Goal: Task Accomplishment & Management: Use online tool/utility

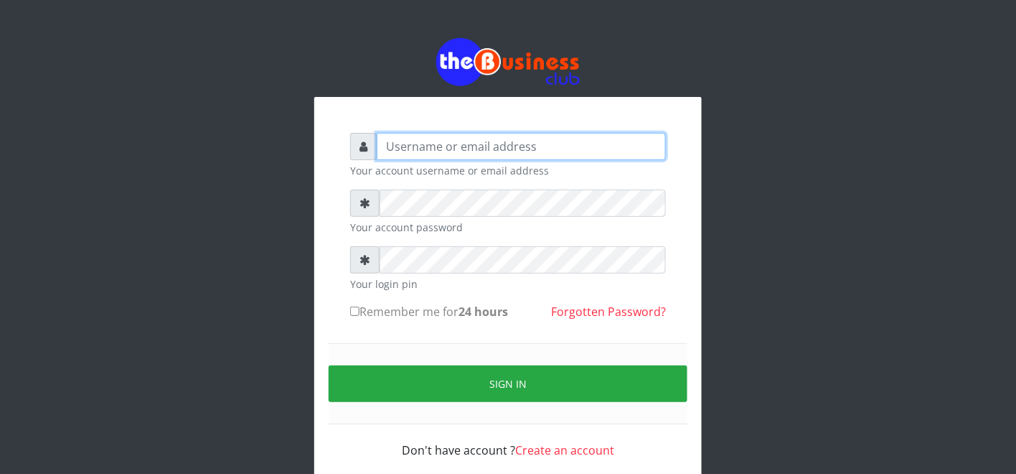
click at [496, 158] on input "text" at bounding box center [521, 146] width 289 height 27
type input "father"
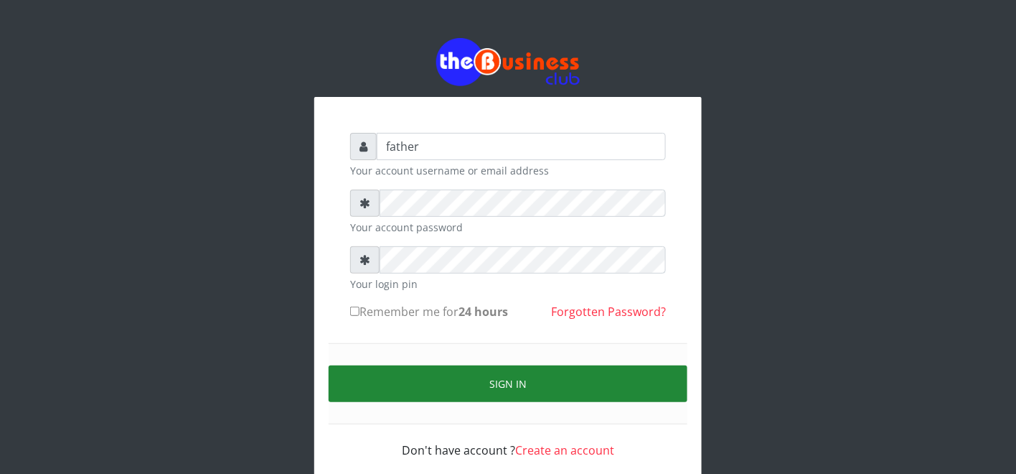
click at [492, 378] on button "Sign in" at bounding box center [508, 383] width 359 height 37
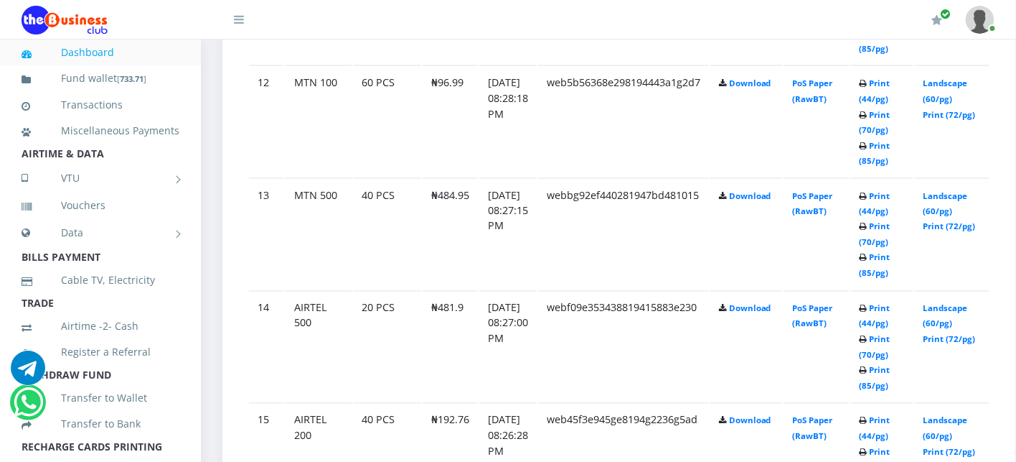
scroll to position [2173, 0]
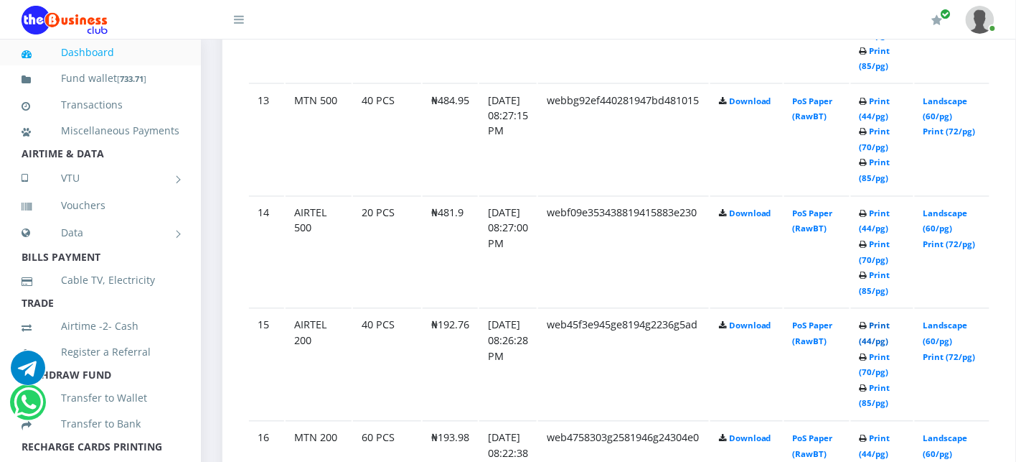
click at [891, 320] on link "Print (44/pg)" at bounding box center [875, 333] width 31 height 27
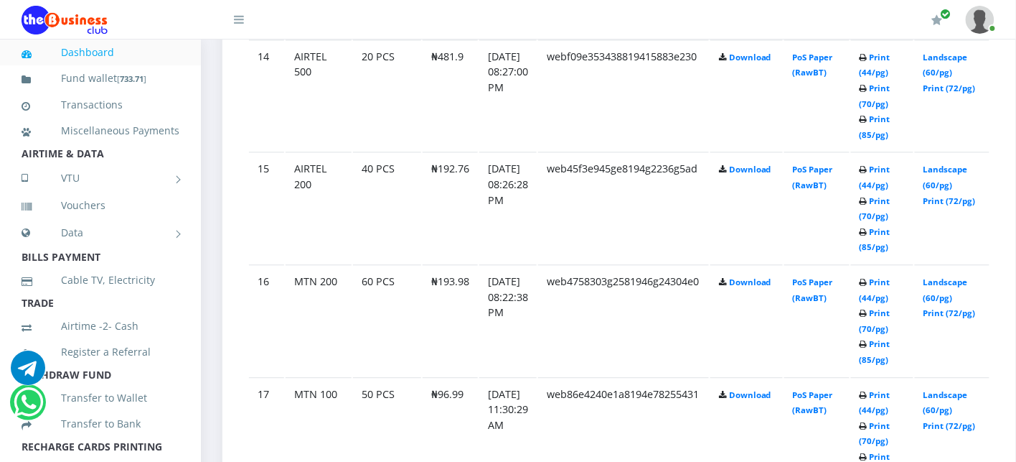
scroll to position [2333, 0]
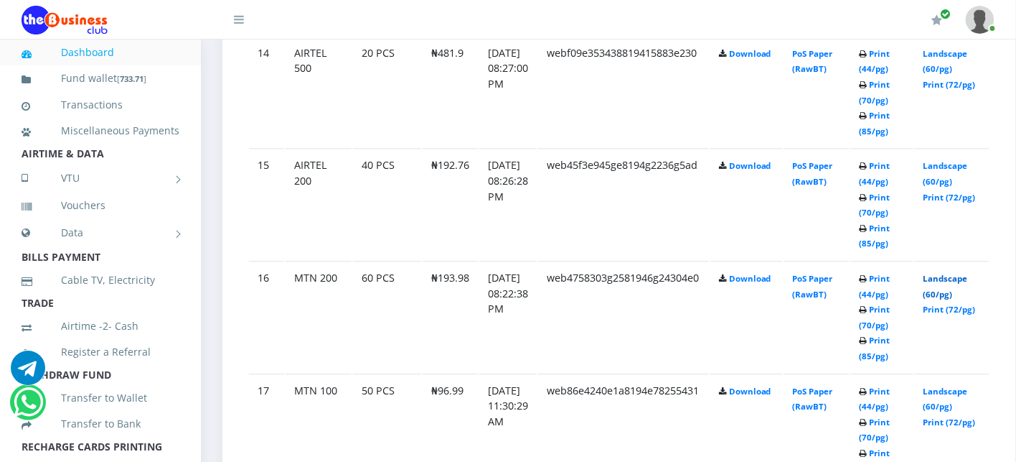
click at [963, 273] on link "Landscape (60/pg)" at bounding box center [946, 286] width 45 height 27
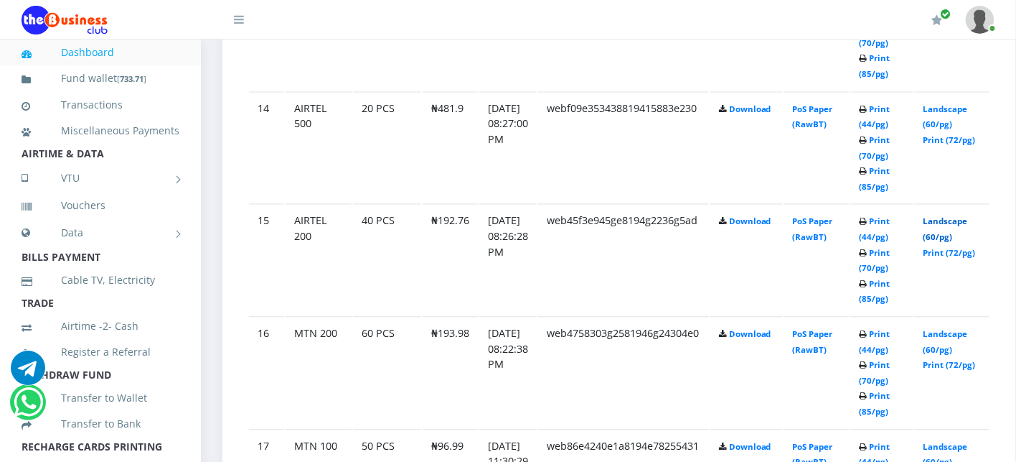
scroll to position [2333, 0]
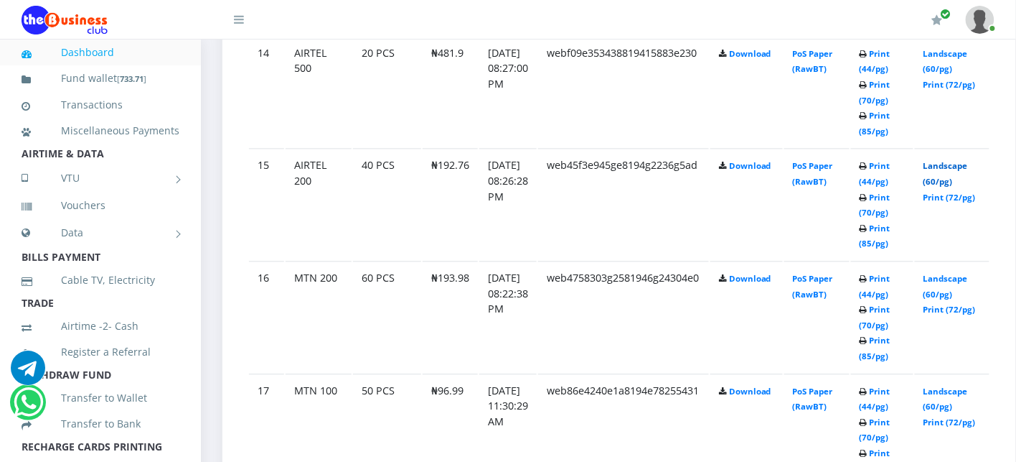
click at [962, 160] on link "Landscape (60/pg)" at bounding box center [946, 173] width 45 height 27
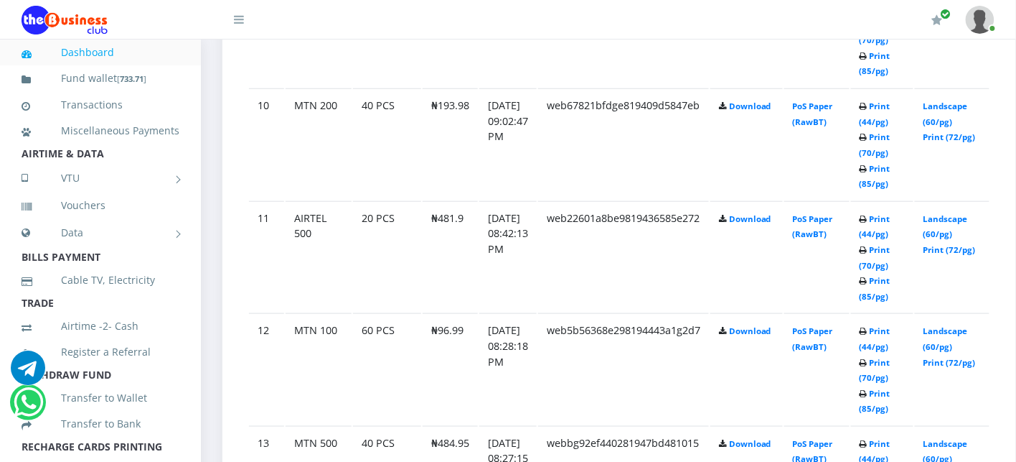
scroll to position [1798, 0]
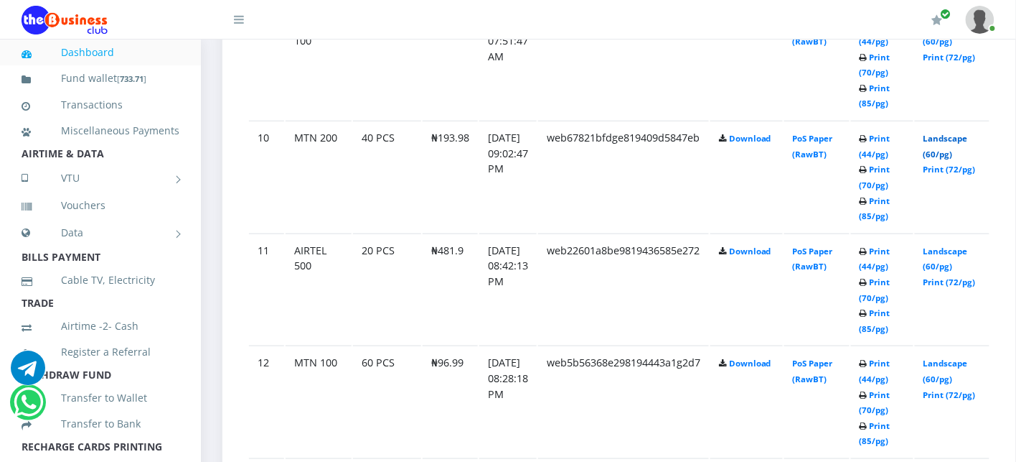
click at [964, 133] on link "Landscape (60/pg)" at bounding box center [946, 146] width 45 height 27
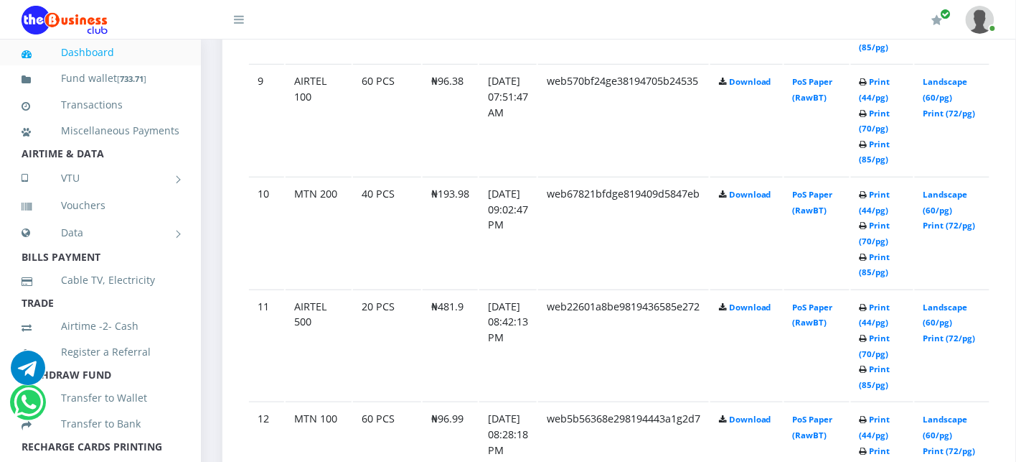
scroll to position [1798, 0]
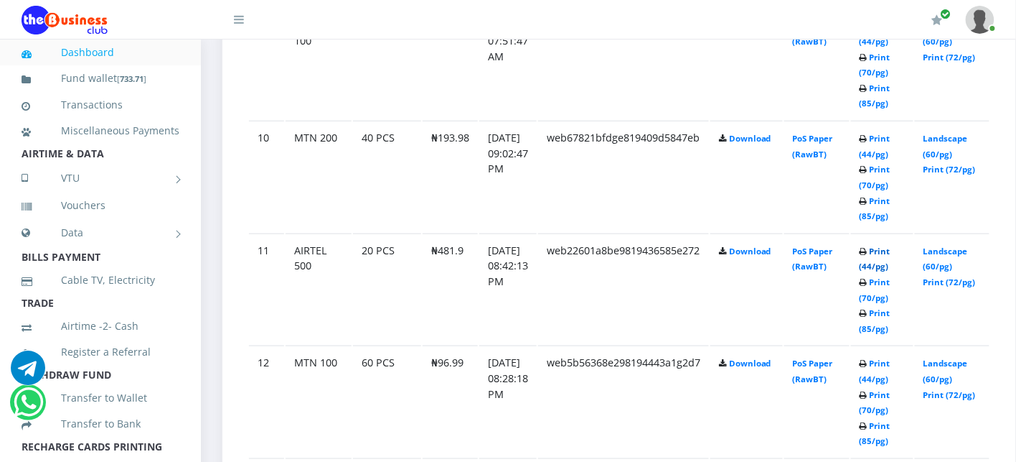
click at [891, 245] on link "Print (44/pg)" at bounding box center [875, 258] width 31 height 27
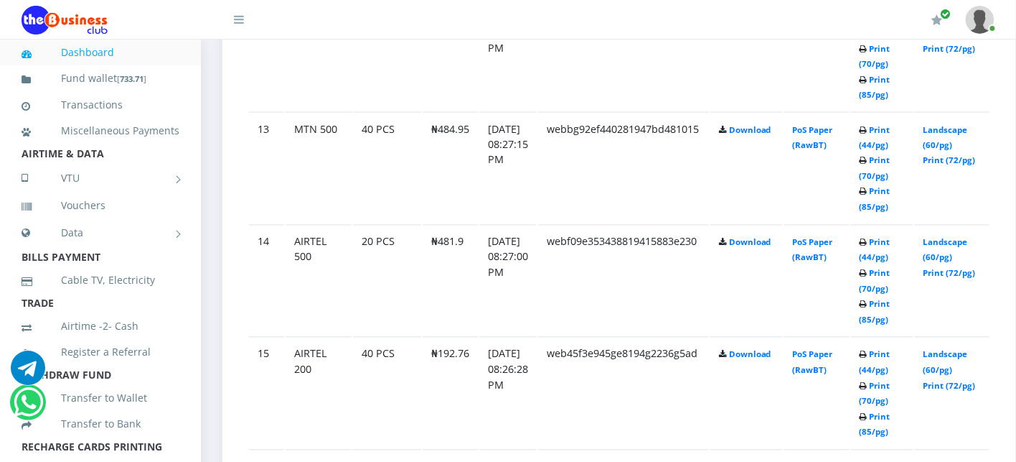
scroll to position [2149, 0]
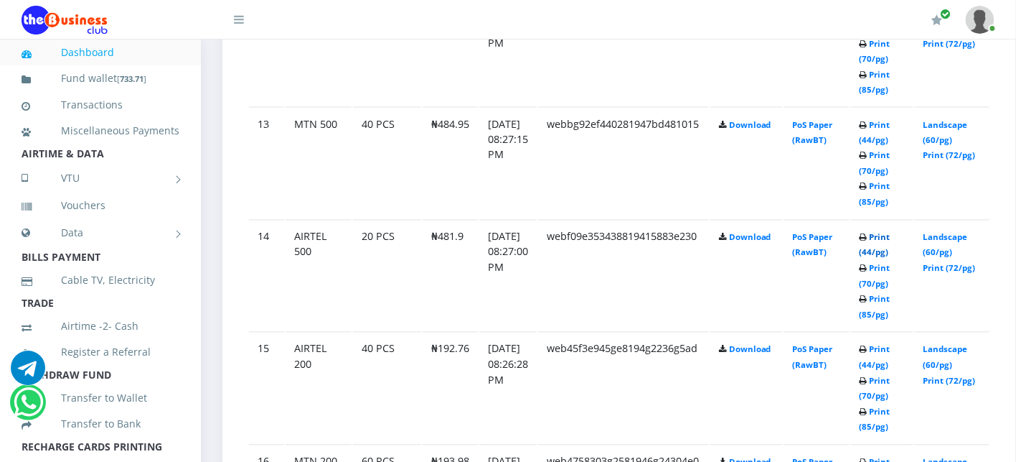
click at [891, 232] on link "Print (44/pg)" at bounding box center [875, 245] width 31 height 27
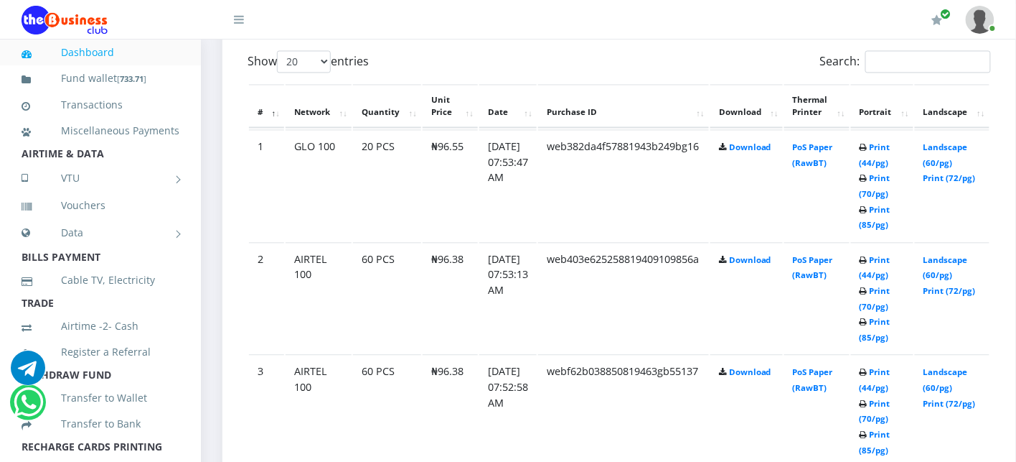
scroll to position [745, 0]
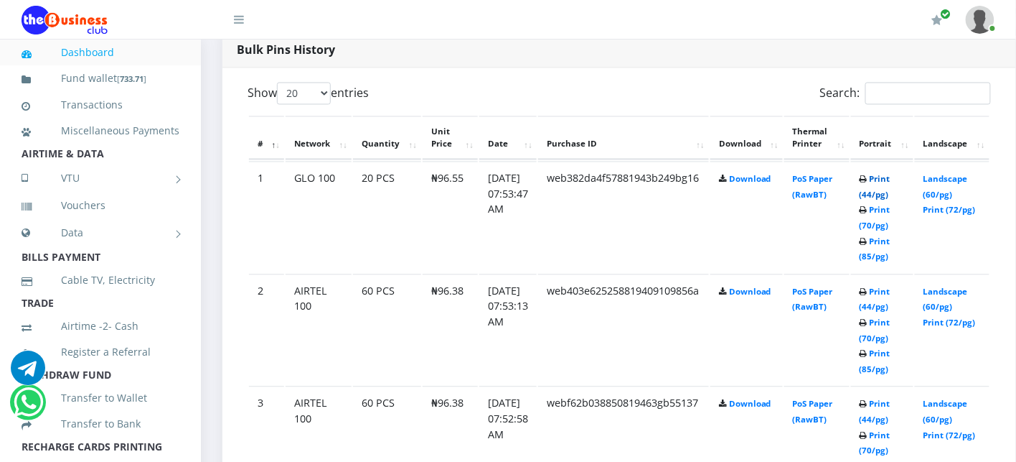
click at [891, 182] on link "Print (44/pg)" at bounding box center [875, 187] width 31 height 27
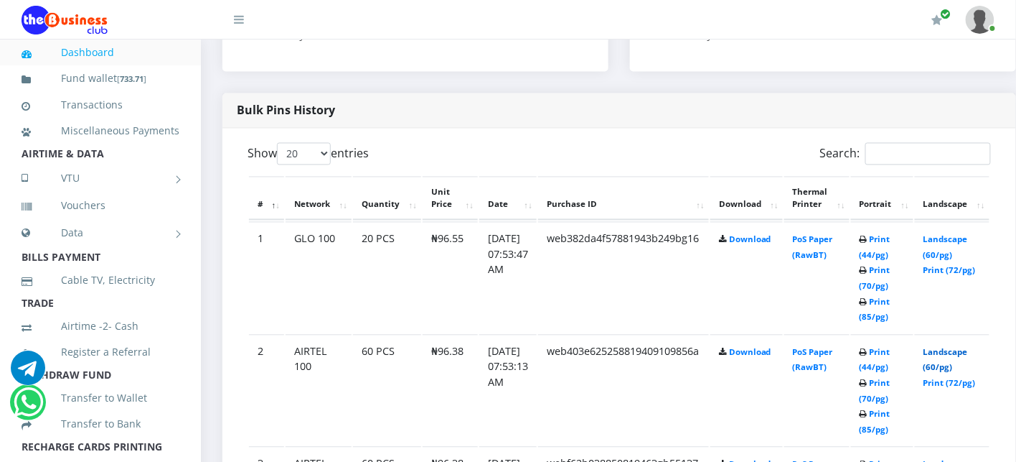
click at [968, 350] on link "Landscape (60/pg)" at bounding box center [946, 360] width 45 height 27
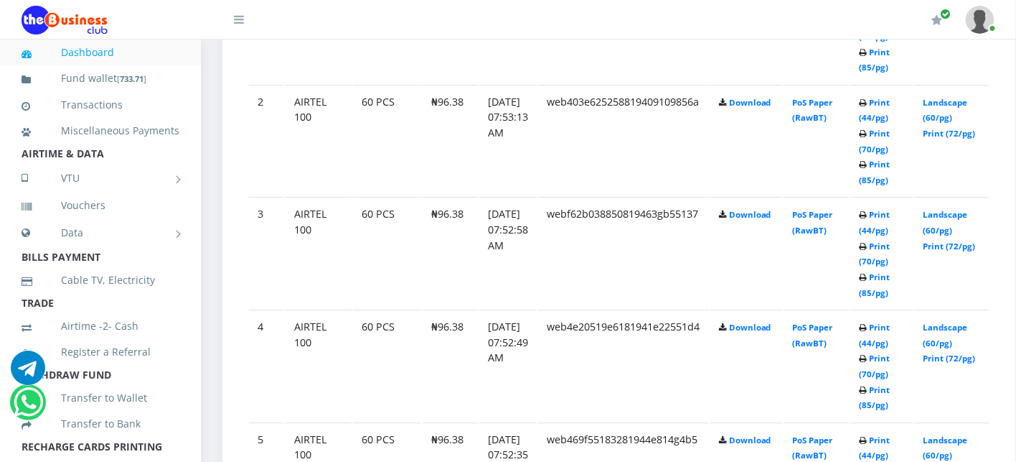
scroll to position [940, 0]
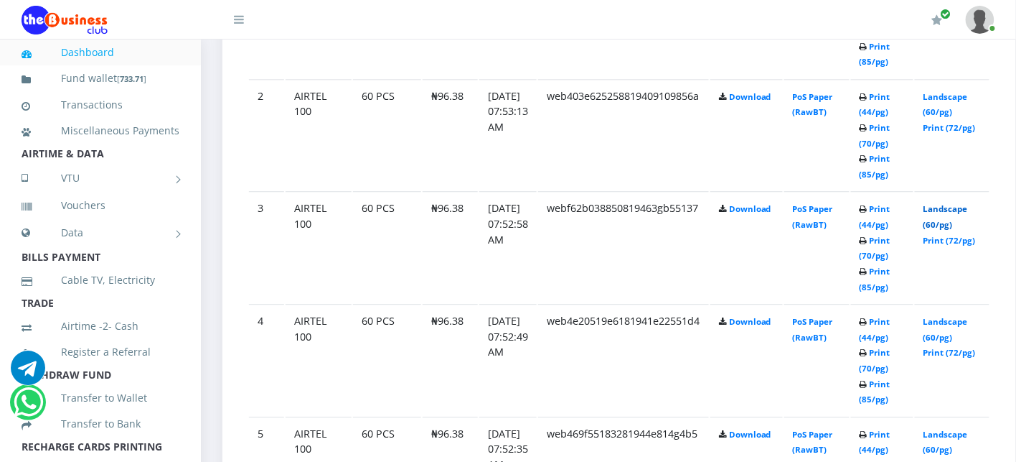
click at [968, 205] on link "Landscape (60/pg)" at bounding box center [946, 216] width 45 height 27
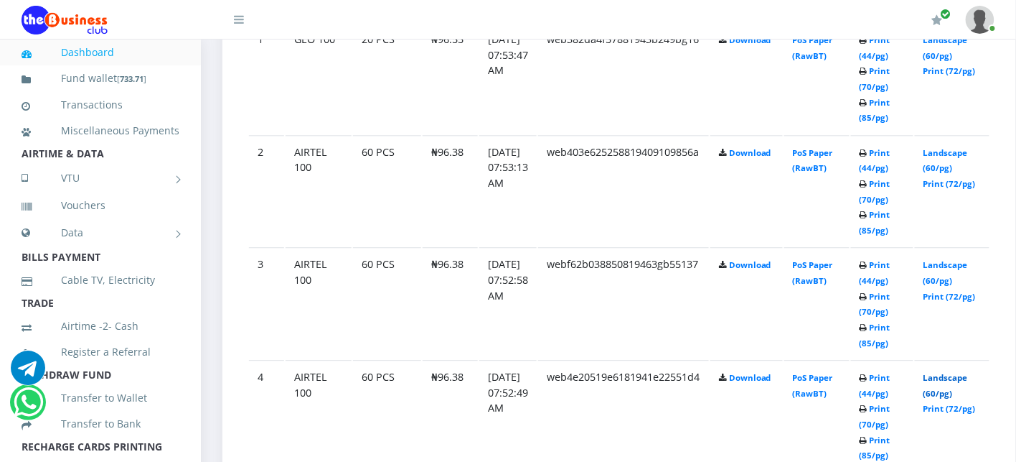
scroll to position [940, 0]
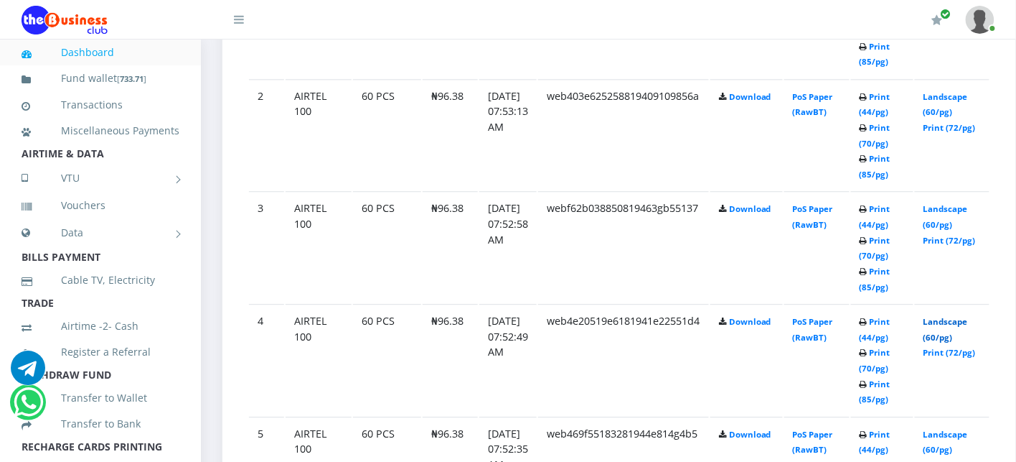
click at [968, 322] on link "Landscape (60/pg)" at bounding box center [946, 329] width 45 height 27
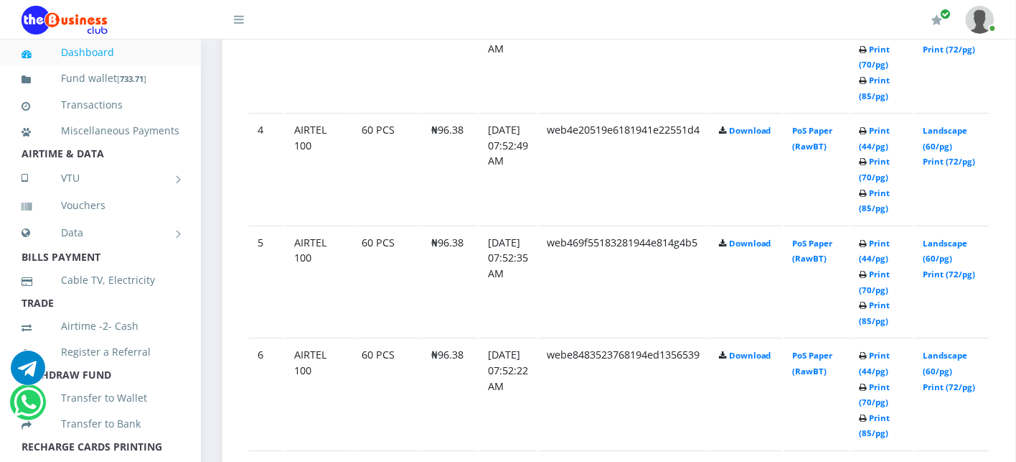
scroll to position [1164, 0]
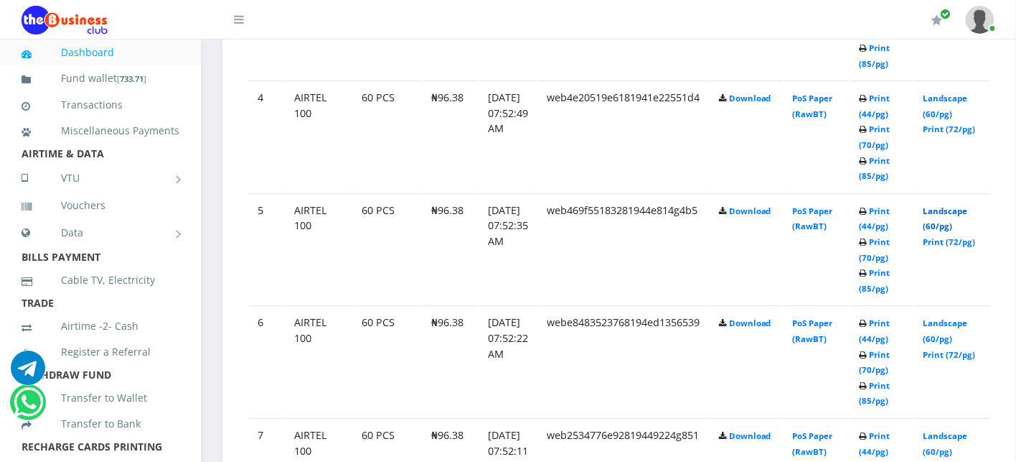
click at [968, 211] on link "Landscape (60/pg)" at bounding box center [946, 218] width 45 height 27
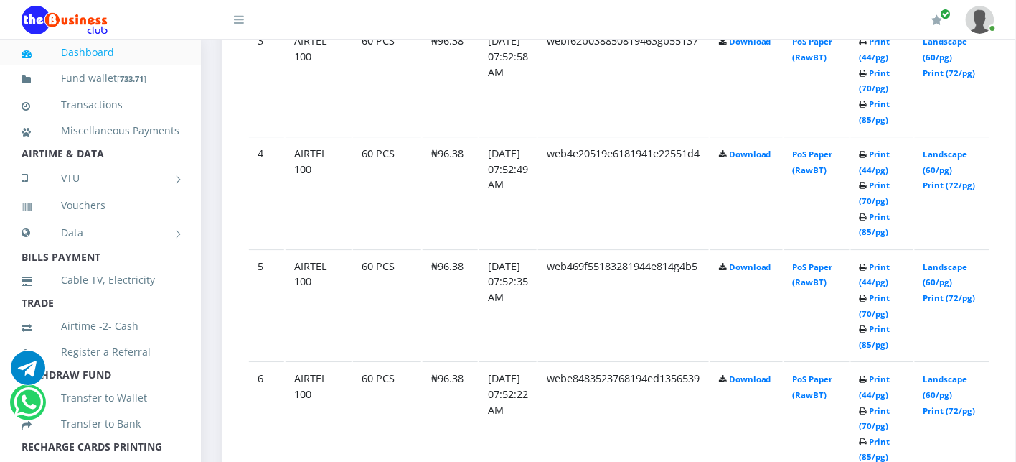
scroll to position [1164, 0]
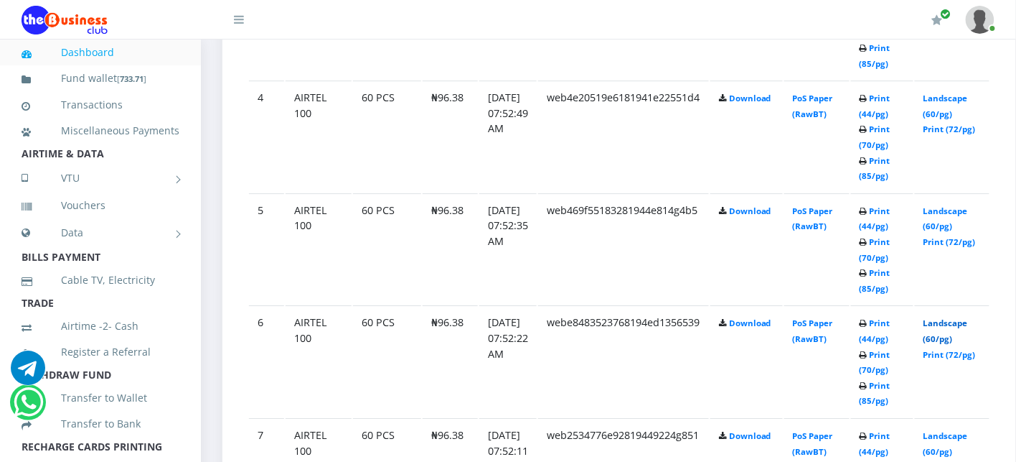
click at [962, 321] on link "Landscape (60/pg)" at bounding box center [946, 330] width 45 height 27
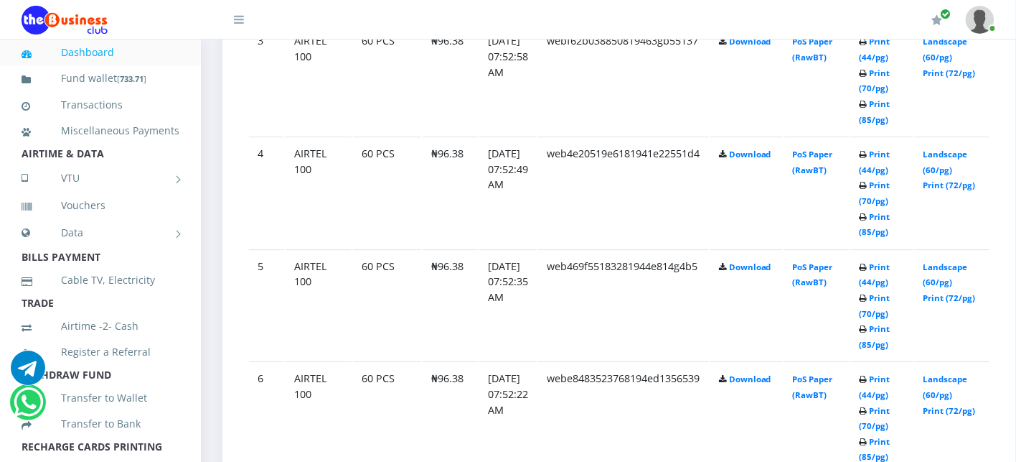
scroll to position [1164, 0]
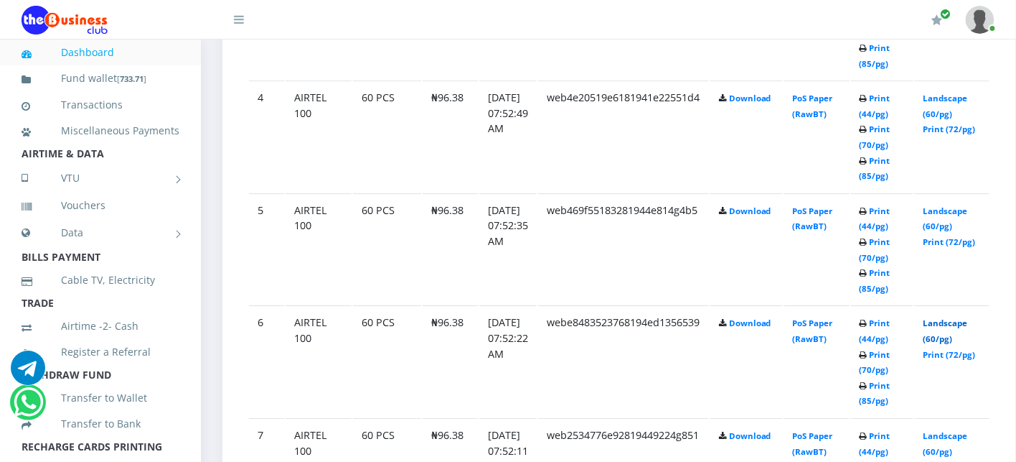
click at [968, 321] on link "Landscape (60/pg)" at bounding box center [946, 330] width 45 height 27
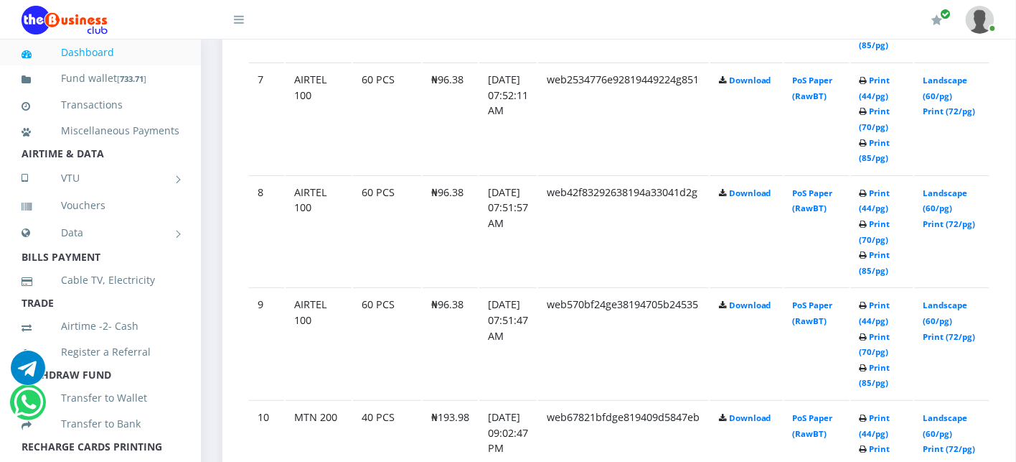
scroll to position [1522, 0]
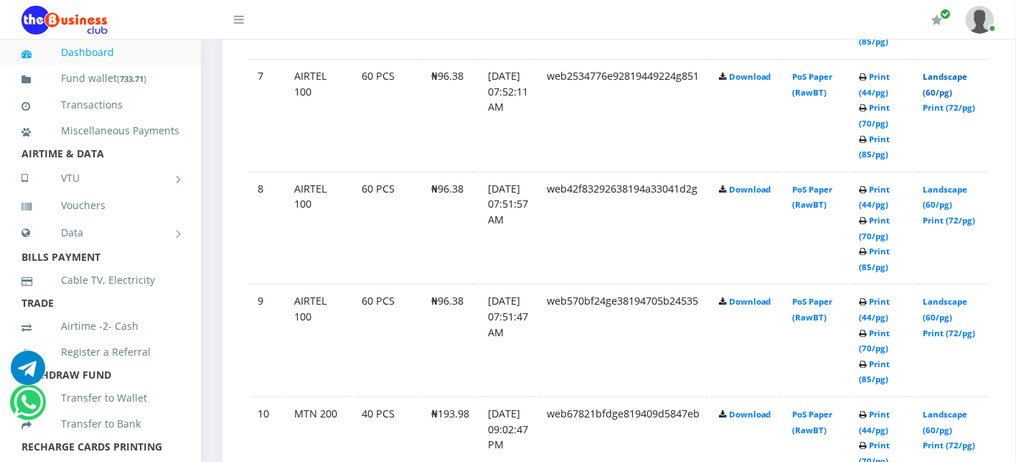
click at [967, 73] on link "Landscape (60/pg)" at bounding box center [946, 84] width 45 height 27
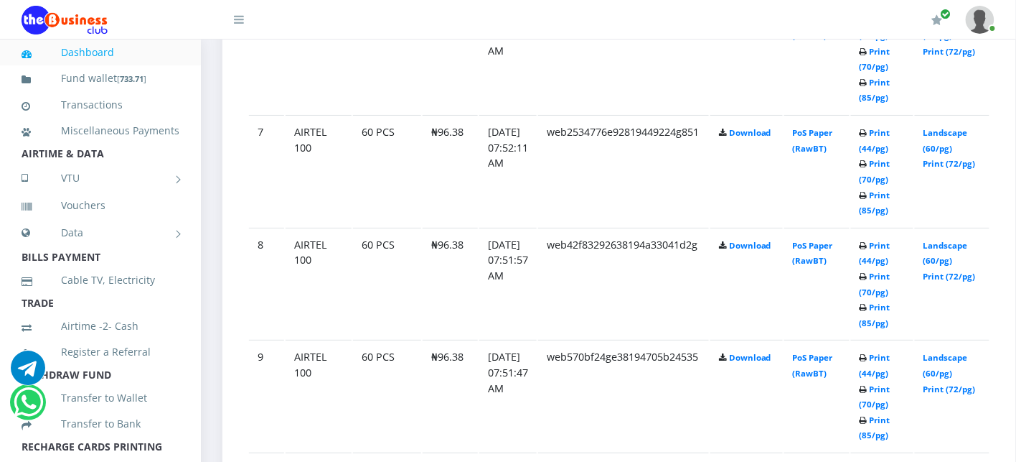
scroll to position [1522, 0]
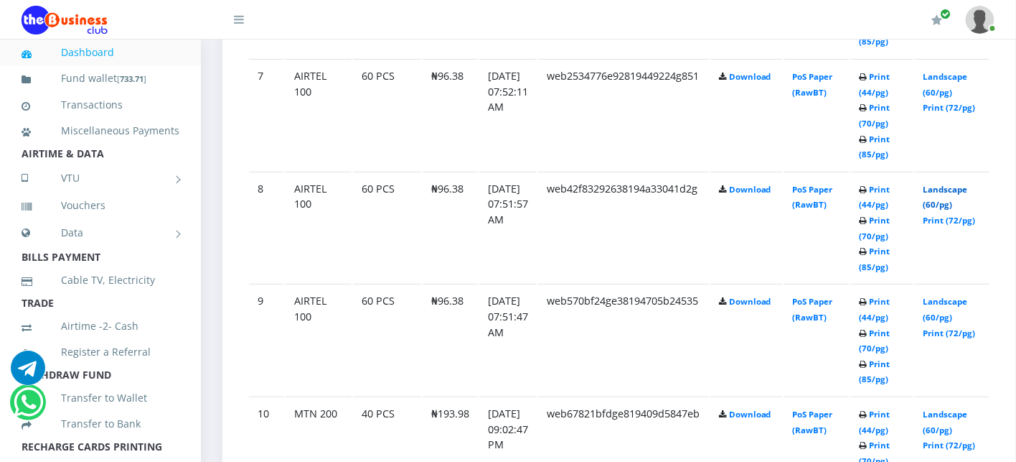
click at [968, 184] on link "Landscape (60/pg)" at bounding box center [946, 197] width 45 height 27
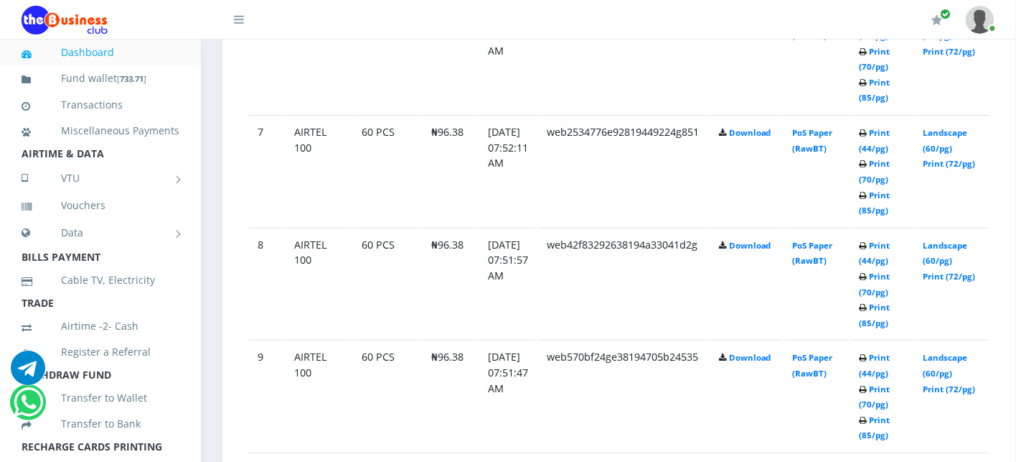
scroll to position [1522, 0]
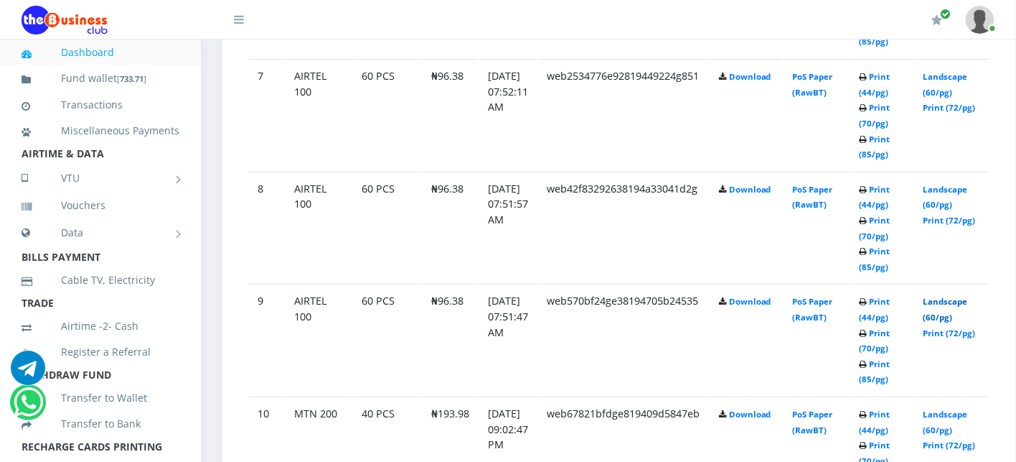
click at [958, 296] on link "Landscape (60/pg)" at bounding box center [946, 309] width 45 height 27
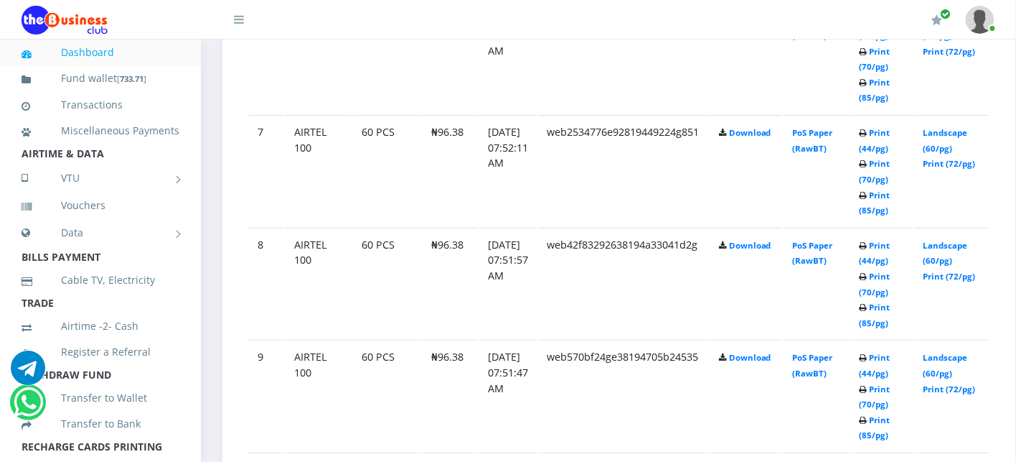
scroll to position [1522, 0]
